Goal: Book appointment/travel/reservation

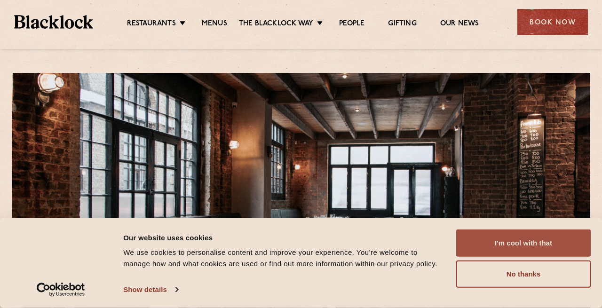
click at [514, 239] on button "I'm cool with that" at bounding box center [524, 243] width 135 height 27
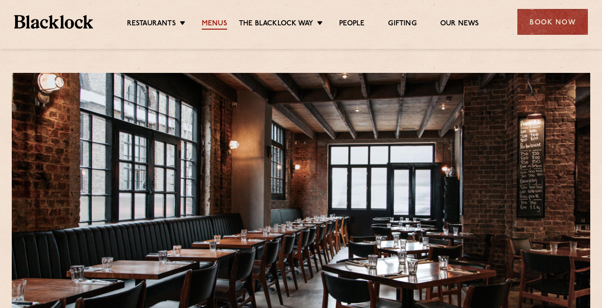
click at [209, 23] on link "Menus" at bounding box center [214, 24] width 25 height 10
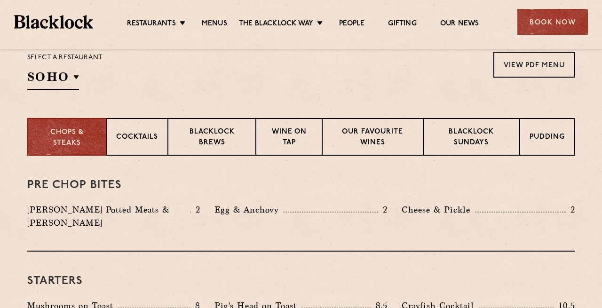
scroll to position [319, 0]
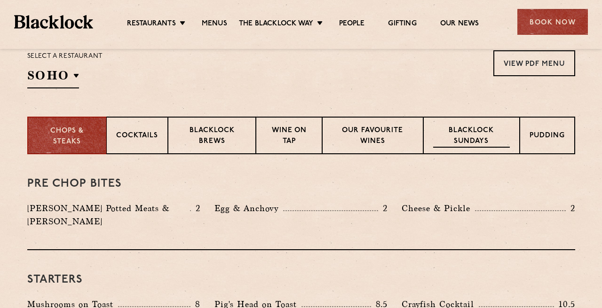
click at [449, 135] on p "Blacklock Sundays" at bounding box center [471, 137] width 76 height 22
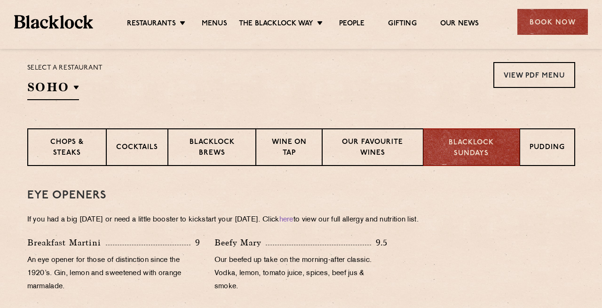
scroll to position [340, 0]
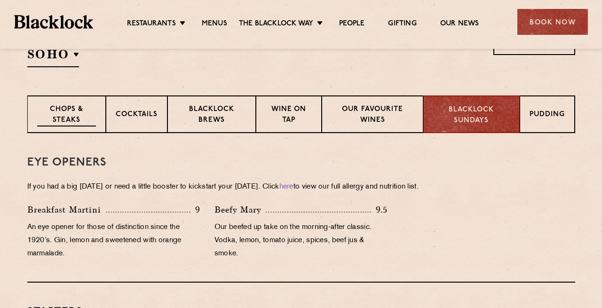
click at [51, 105] on p "Chops & Steaks" at bounding box center [66, 115] width 59 height 22
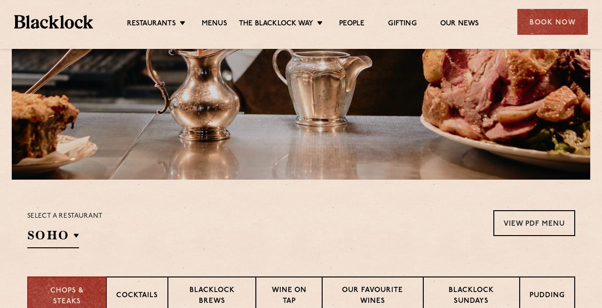
scroll to position [0, 0]
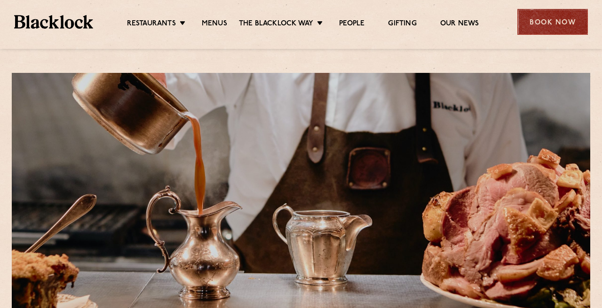
click at [547, 16] on div "Book Now" at bounding box center [553, 22] width 71 height 26
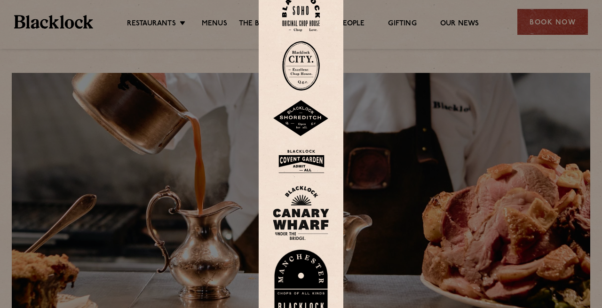
scroll to position [27, 0]
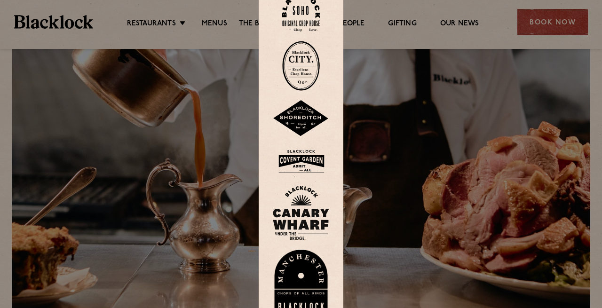
click at [298, 114] on img at bounding box center [301, 118] width 56 height 37
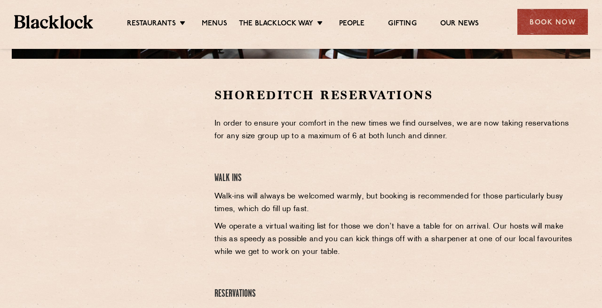
scroll to position [278, 0]
